Goal: Navigation & Orientation: Find specific page/section

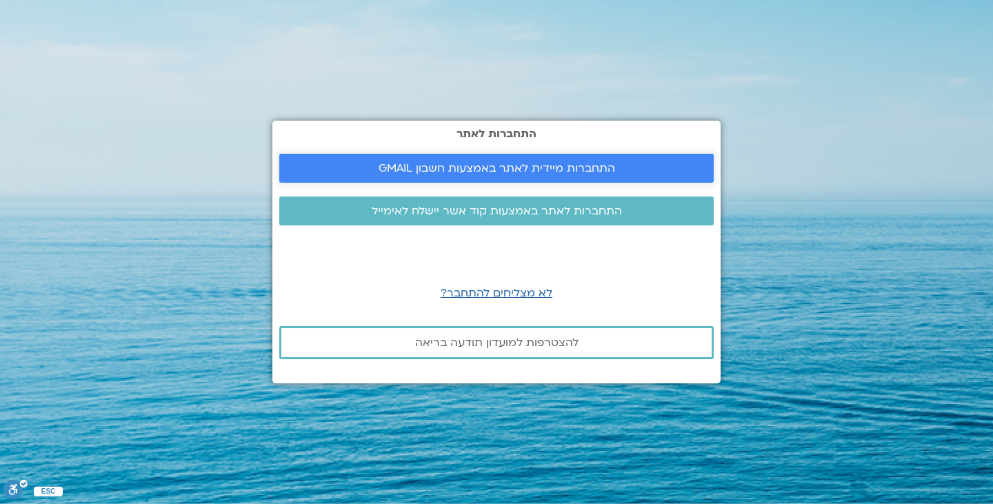
click at [662, 171] on span "התחברות מיידית לאתר באמצעות חשבון GMAIL" at bounding box center [496, 168] width 401 height 12
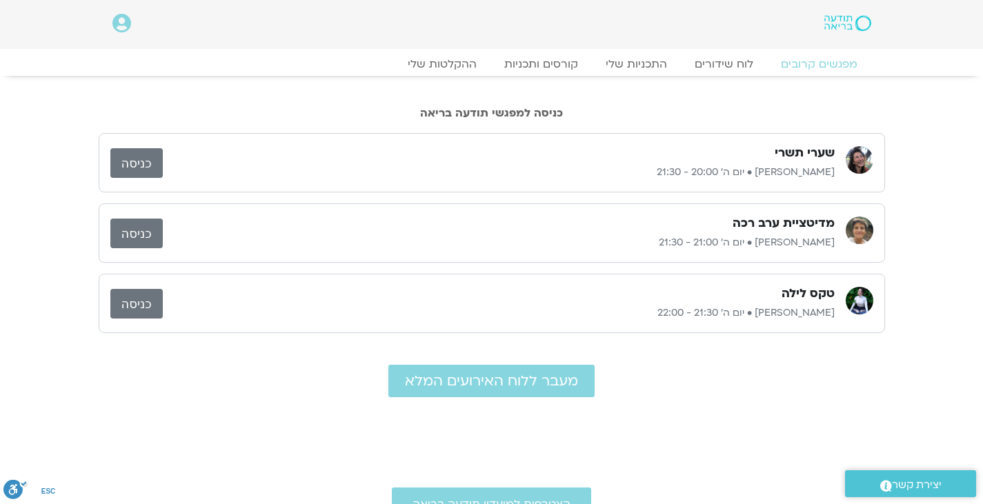
click at [782, 155] on h3 "שערי תשרי" at bounding box center [804, 153] width 60 height 17
click at [132, 161] on link "כניסה" at bounding box center [136, 163] width 52 height 30
